Goal: Register for event/course

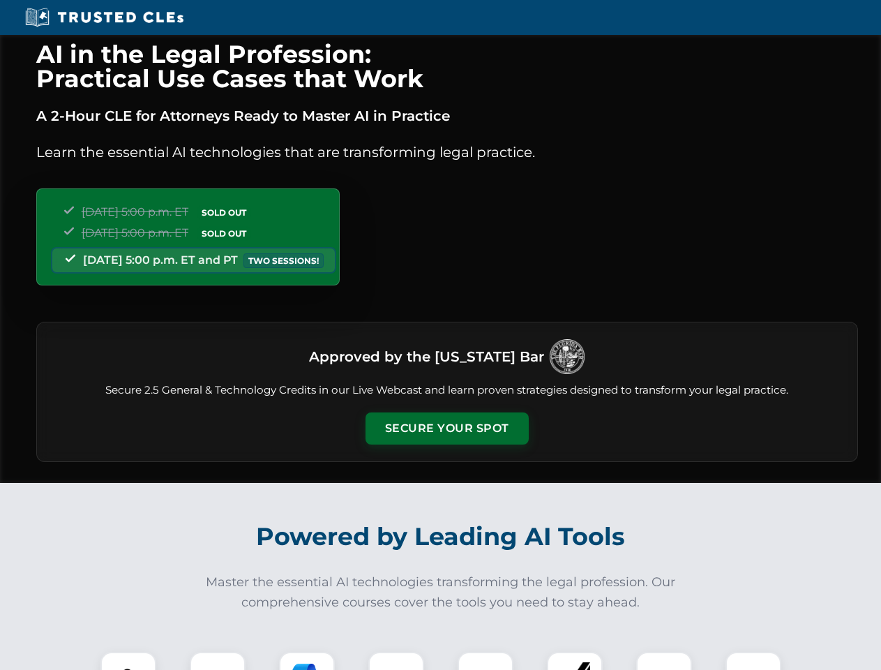
click at [446, 428] on button "Secure Your Spot" at bounding box center [447, 428] width 163 height 32
click at [128, 661] on img at bounding box center [128, 679] width 40 height 40
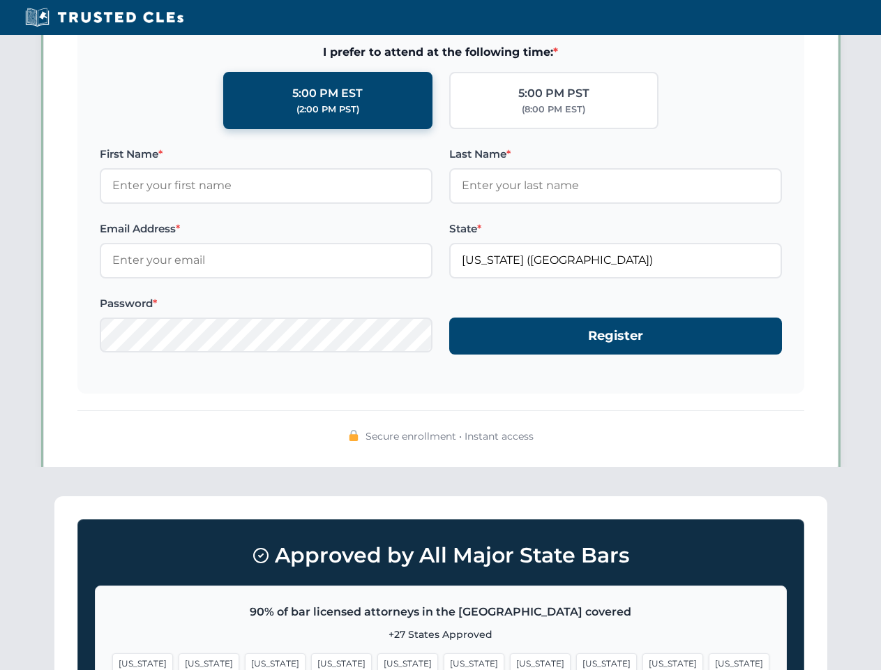
click at [510, 661] on span "[US_STATE]" at bounding box center [540, 663] width 61 height 20
click at [642, 661] on span "[US_STATE]" at bounding box center [672, 663] width 61 height 20
